Goal: Register for event/course

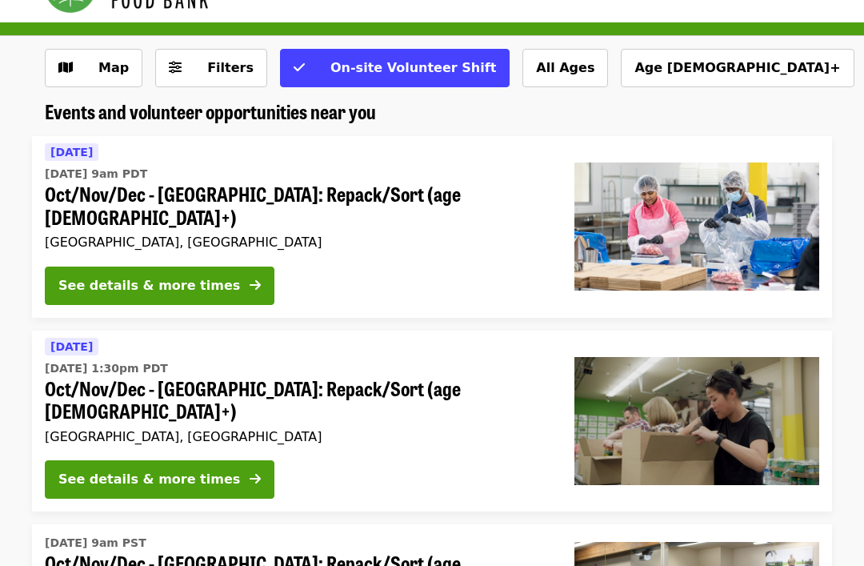
scroll to position [51, 0]
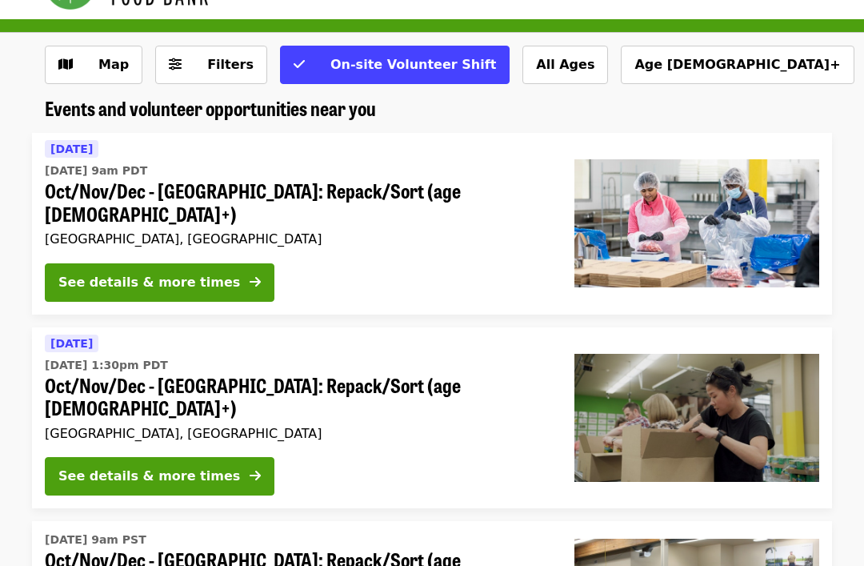
click at [190, 467] on div "See details & more times" at bounding box center [149, 476] width 182 height 19
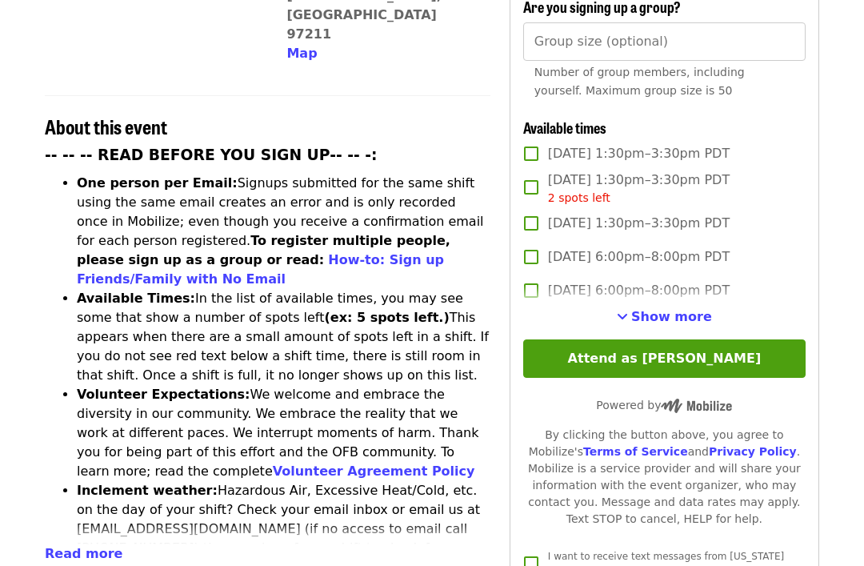
scroll to position [540, 0]
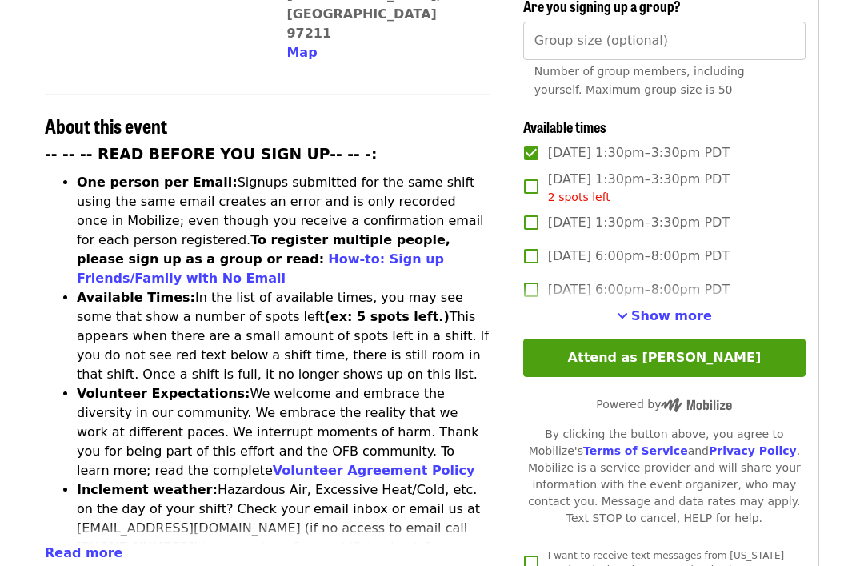
click at [679, 339] on button "Attend as [PERSON_NAME]" at bounding box center [664, 358] width 282 height 38
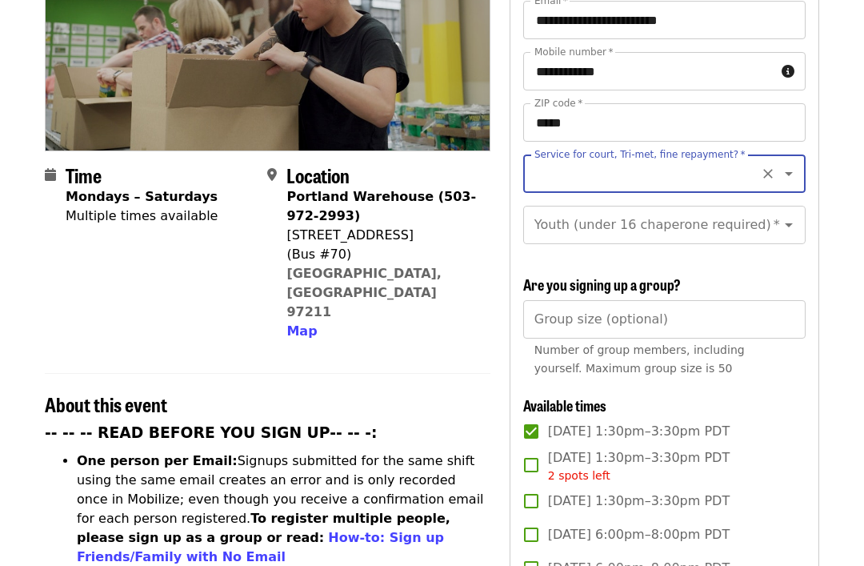
click at [792, 164] on icon "Open" at bounding box center [788, 173] width 19 height 19
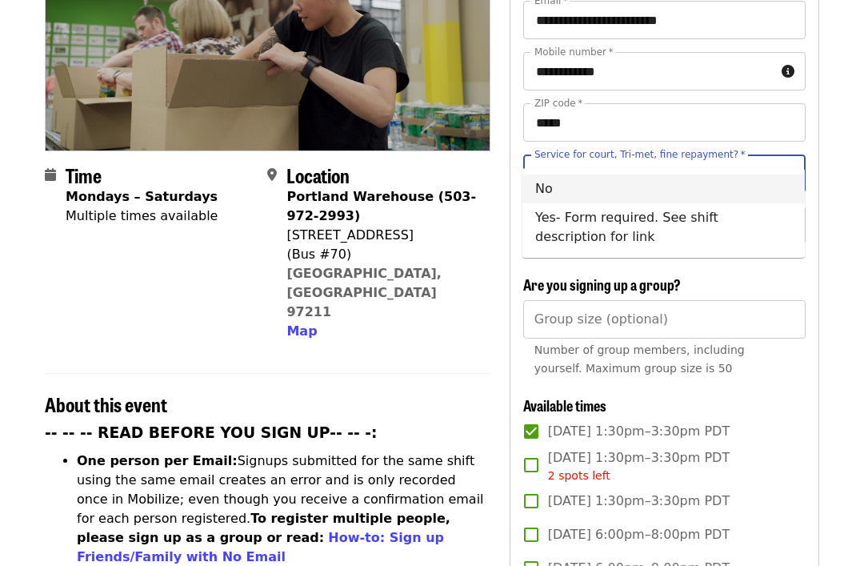
click at [698, 192] on li "No" at bounding box center [664, 188] width 282 height 29
type input "**"
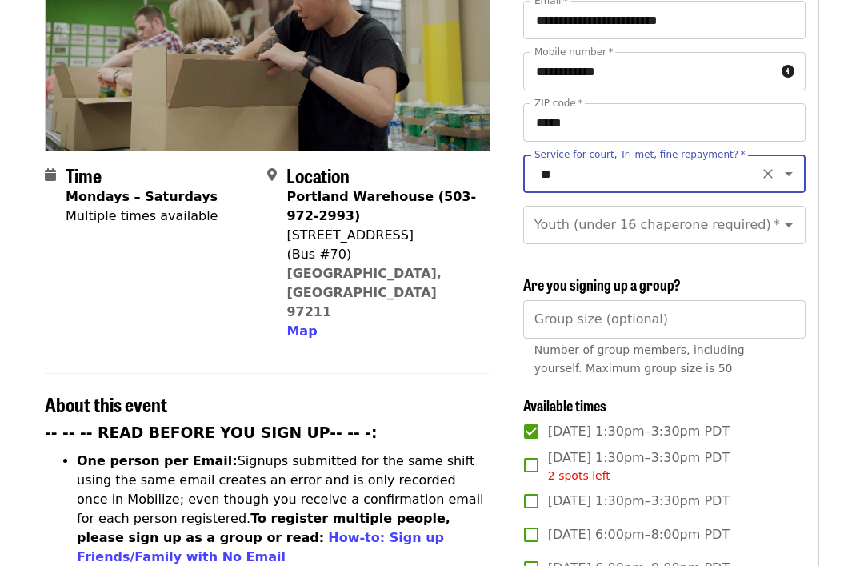
click at [796, 215] on icon "Open" at bounding box center [788, 224] width 19 height 19
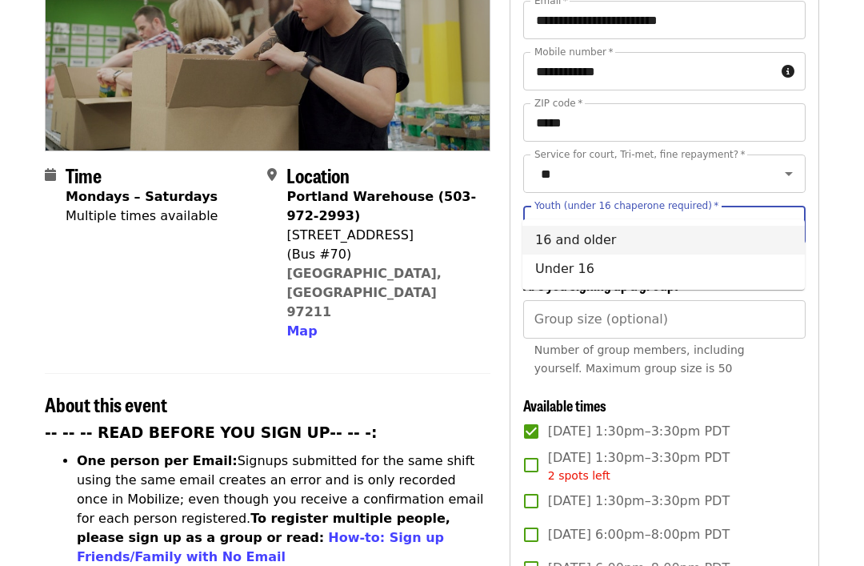
click at [706, 239] on li "16 and older" at bounding box center [664, 240] width 282 height 29
type input "**********"
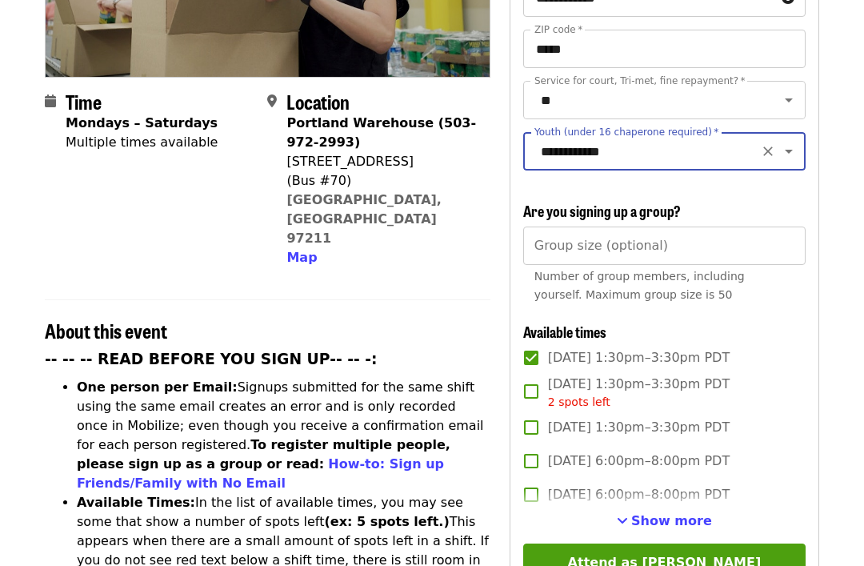
scroll to position [341, 0]
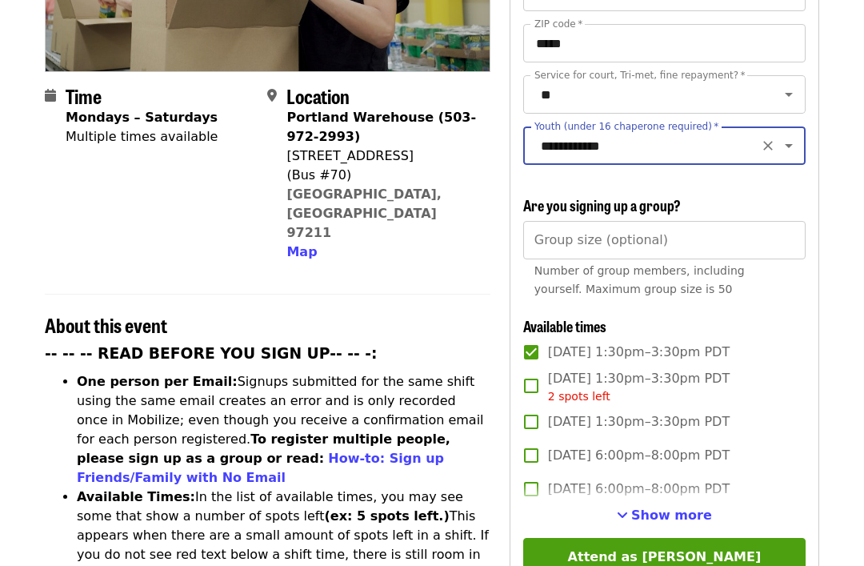
click at [647, 538] on button "Attend as [PERSON_NAME]" at bounding box center [664, 557] width 282 height 38
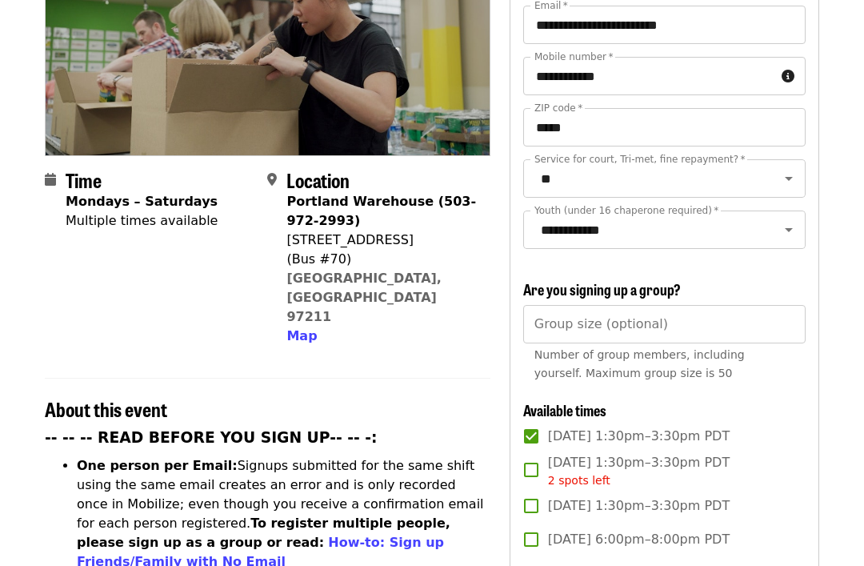
scroll to position [249, 0]
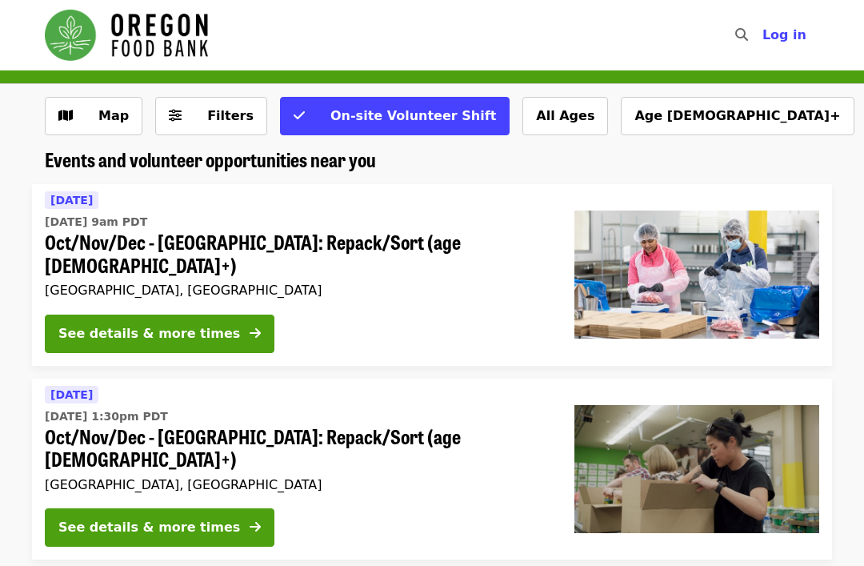
click at [194, 324] on div "See details & more times" at bounding box center [149, 333] width 182 height 19
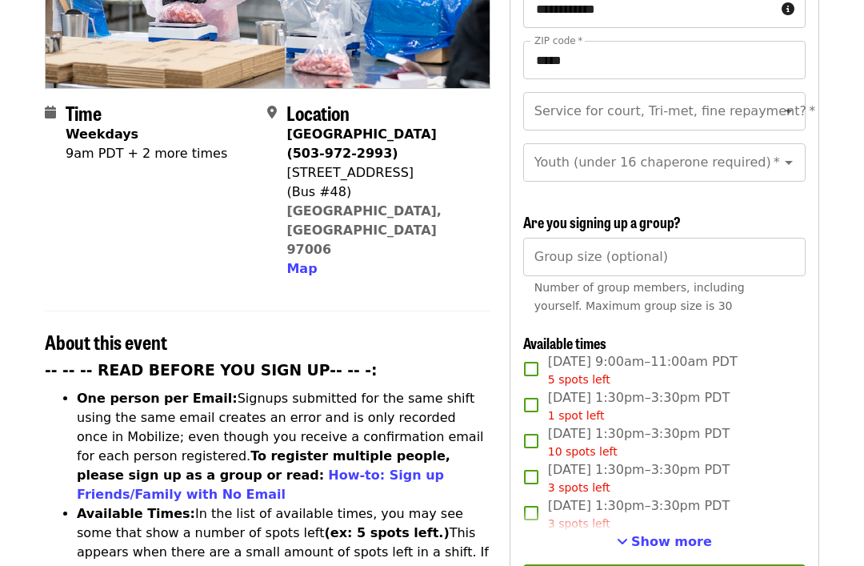
scroll to position [324, 0]
click at [675, 534] on span "Show more" at bounding box center [671, 541] width 81 height 15
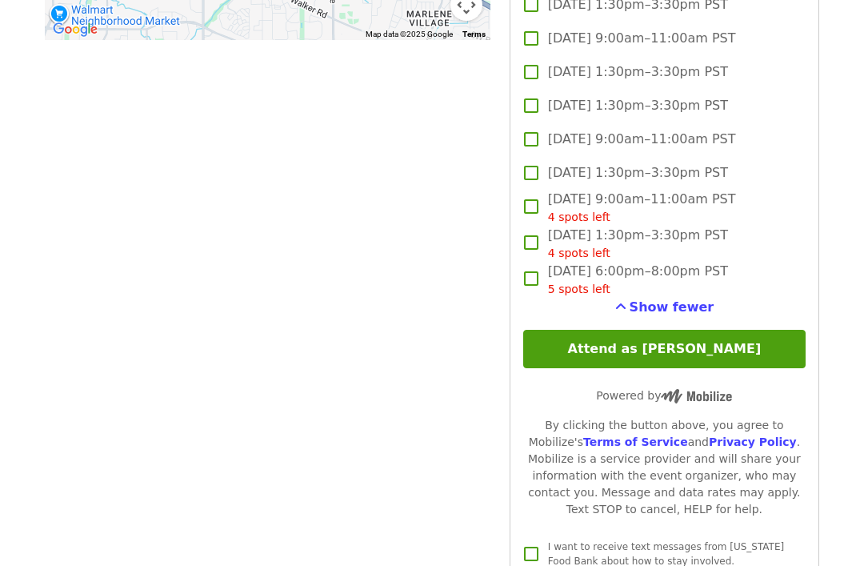
scroll to position [1743, 0]
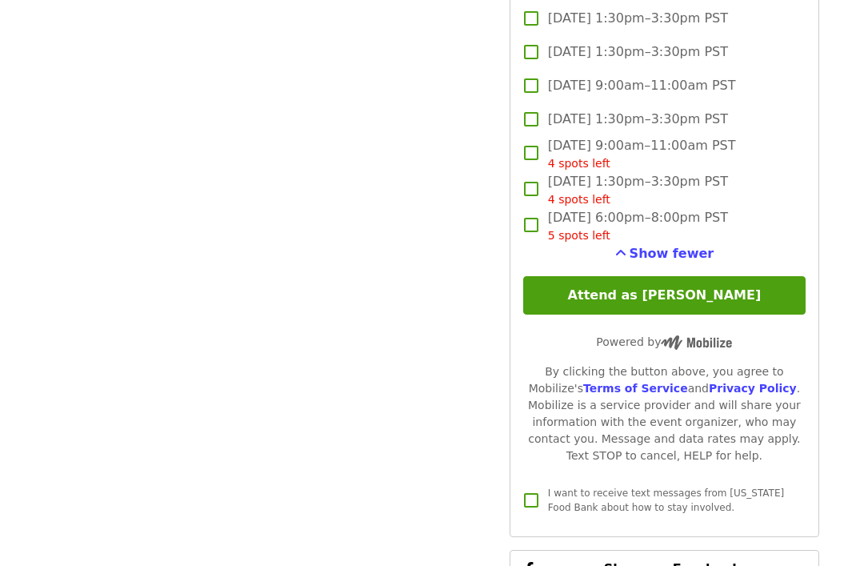
click at [677, 246] on span "Show fewer" at bounding box center [672, 253] width 85 height 15
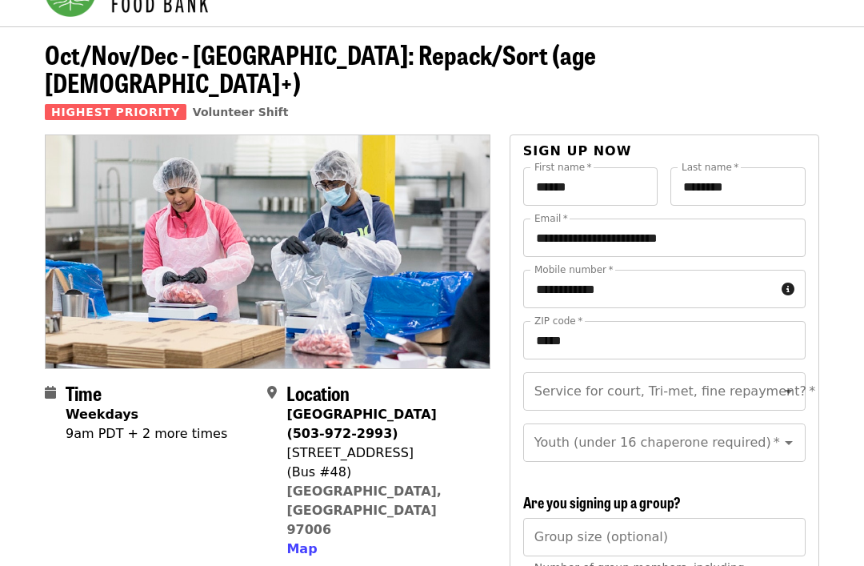
scroll to position [0, 0]
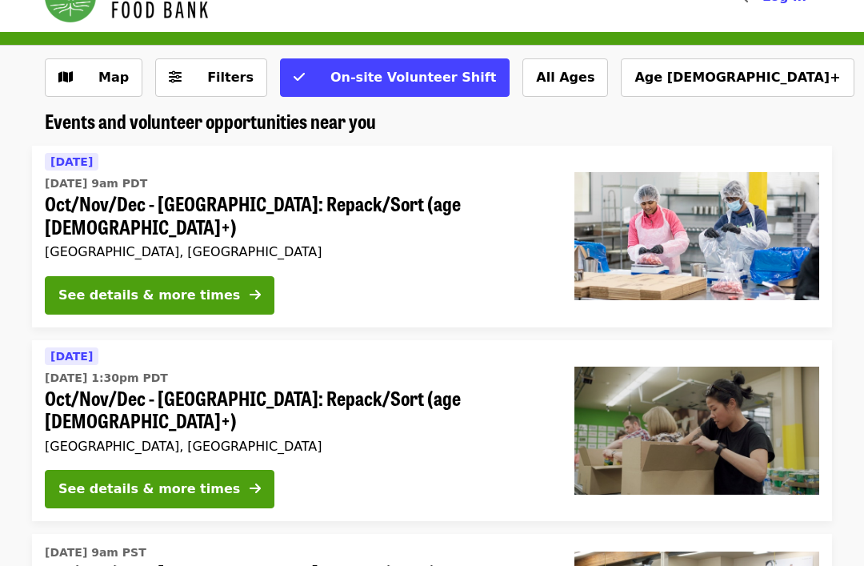
scroll to position [41, 0]
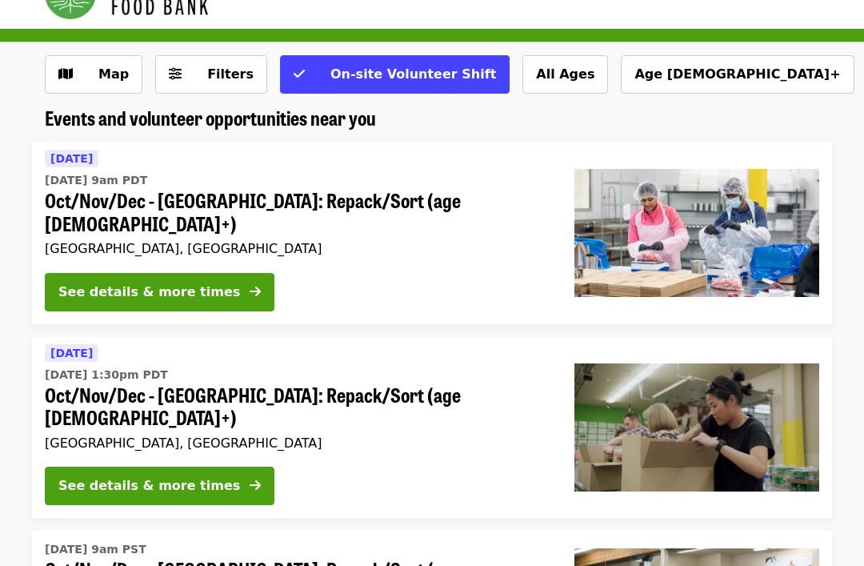
click at [215, 274] on button "See details & more times" at bounding box center [160, 293] width 230 height 38
